Goal: Transaction & Acquisition: Purchase product/service

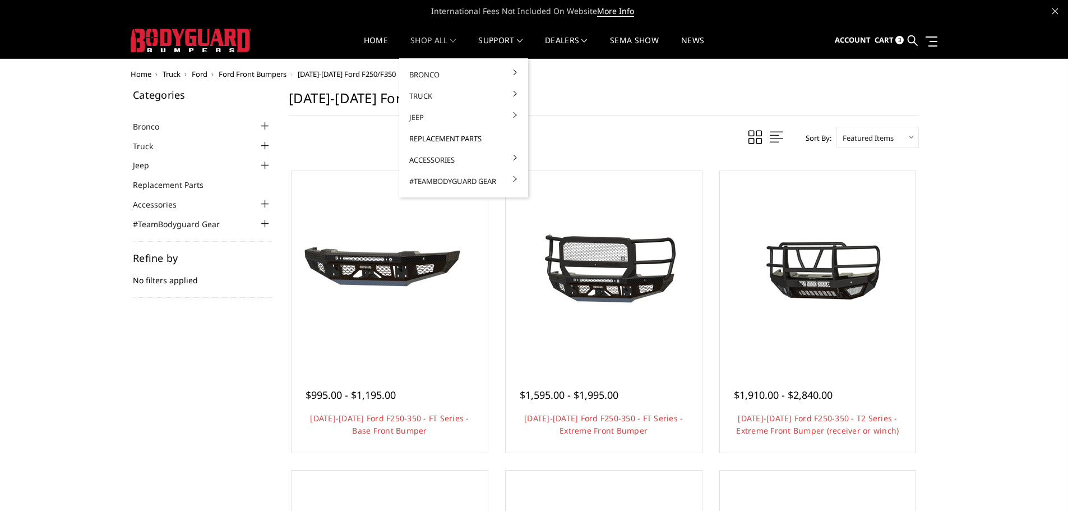
click at [431, 139] on link "Replacement Parts" at bounding box center [464, 138] width 120 height 21
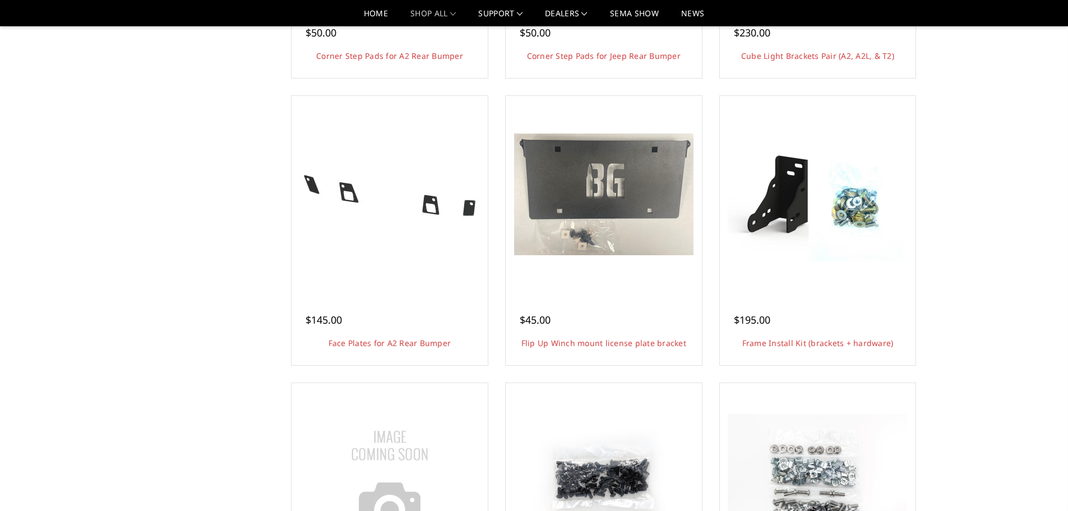
scroll to position [953, 0]
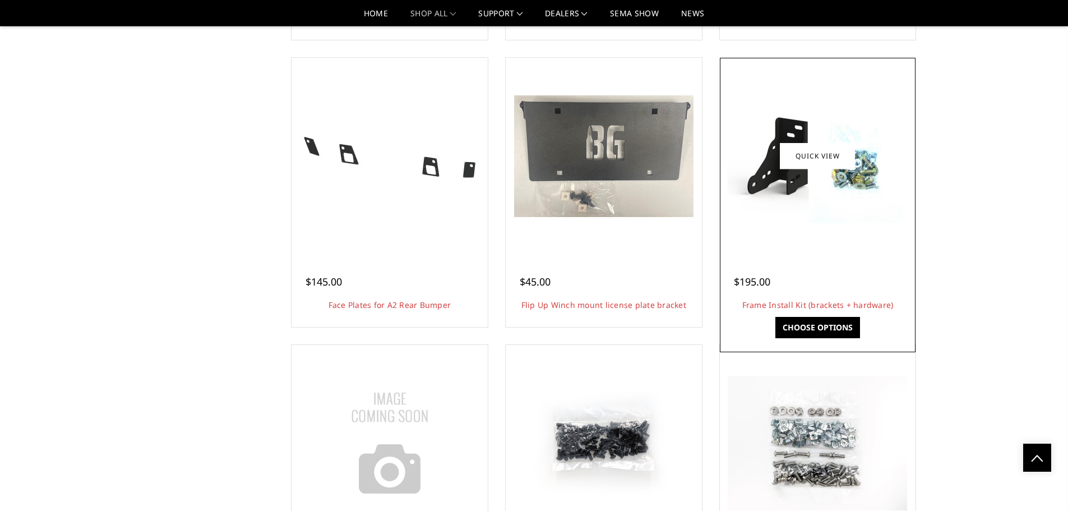
click at [827, 237] on div at bounding box center [818, 156] width 191 height 191
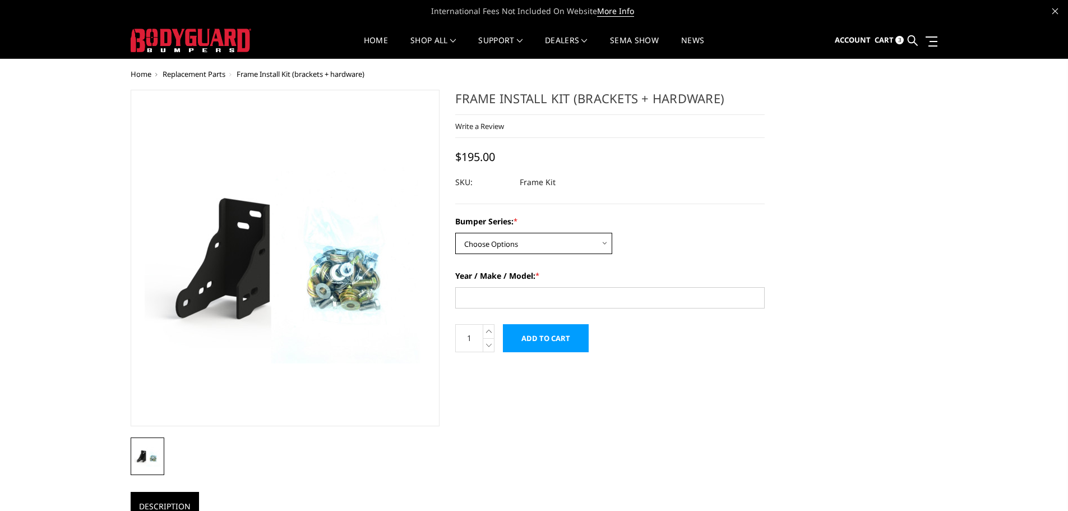
click at [583, 242] on select "Choose Options Freedom Series - truck front (winch) Freedom Series - truck fron…" at bounding box center [533, 243] width 157 height 21
select select "1313"
click at [455, 233] on select "Choose Options Freedom Series - truck front (winch) Freedom Series - truck fron…" at bounding box center [533, 243] width 157 height 21
click at [522, 299] on input "Year / Make / Model: *" at bounding box center [610, 297] width 310 height 21
click at [526, 299] on input "Year / Make / Model: *" at bounding box center [610, 297] width 310 height 21
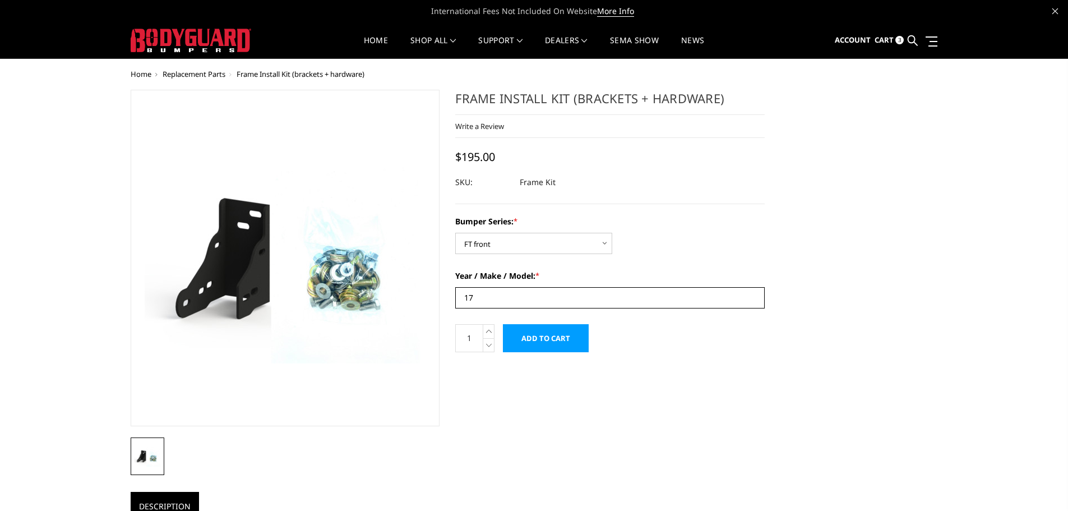
type input "1"
